Goal: Task Accomplishment & Management: Manage account settings

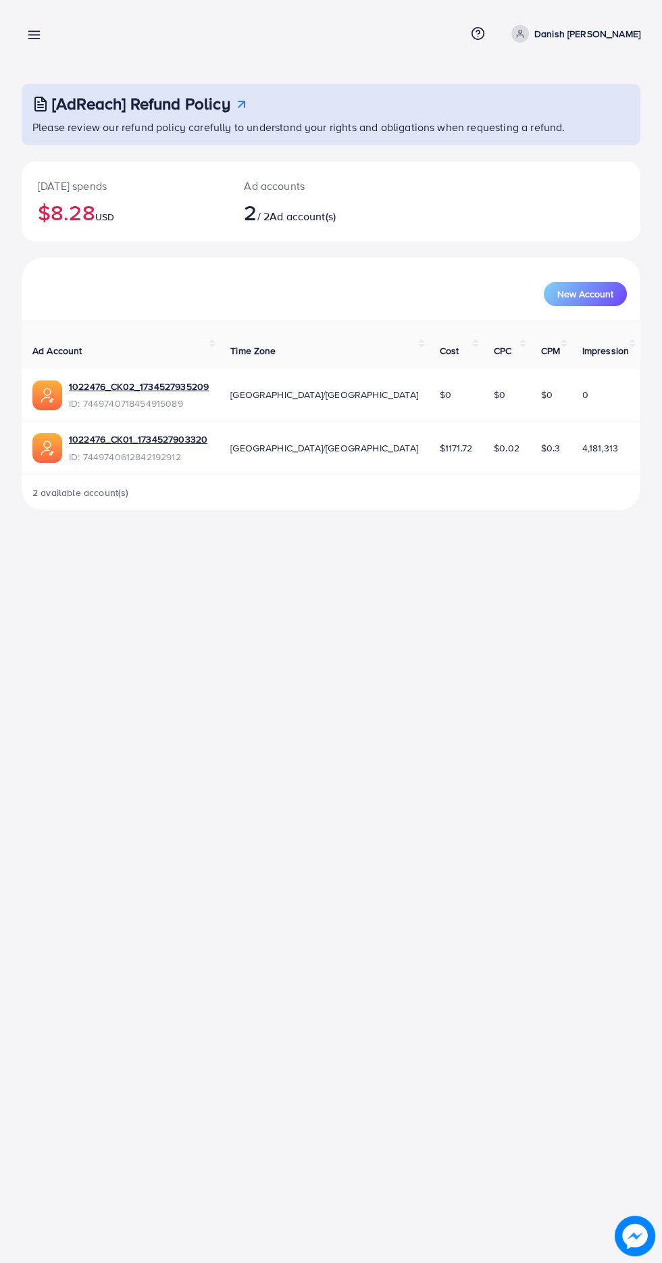
click at [57, 59] on div "[AdReach] Refund Policy Please review our refund policy carefully to understand…" at bounding box center [331, 266] width 662 height 532
click at [59, 40] on div "Overview Help Center Contact Support Term and policy About Us Danish Ali Profil…" at bounding box center [331, 33] width 619 height 35
click at [39, 36] on icon at bounding box center [34, 35] width 14 height 14
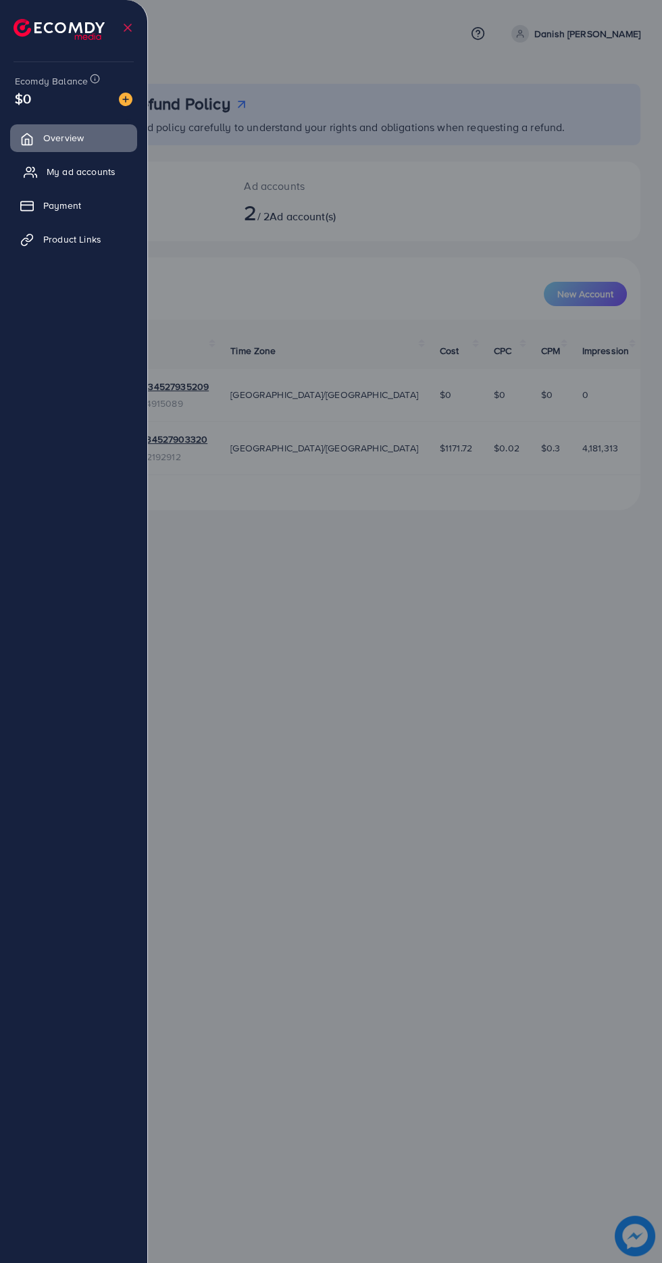
click at [85, 170] on span "My ad accounts" at bounding box center [81, 172] width 69 height 14
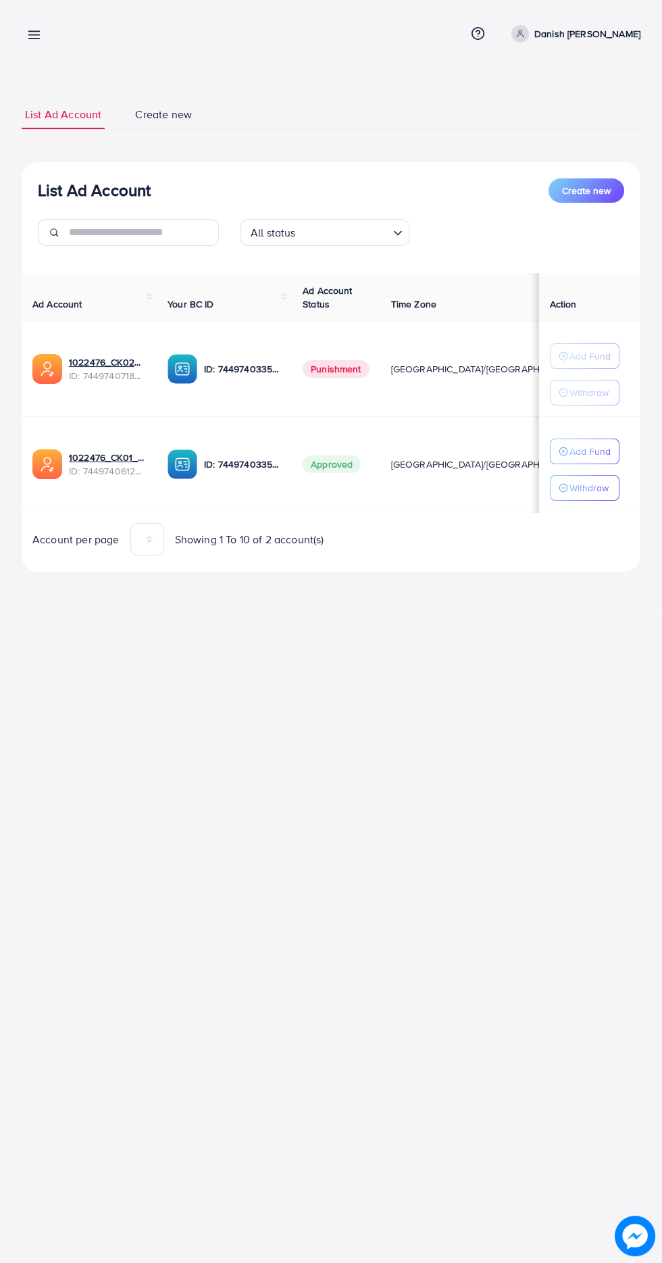
scroll to position [0, 28]
